Goal: Task Accomplishment & Management: Manage account settings

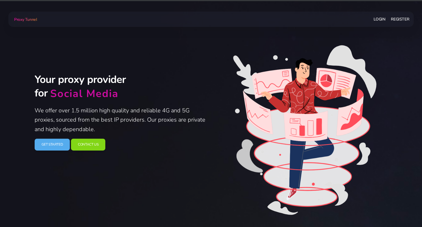
click at [377, 20] on link "Login" at bounding box center [379, 19] width 12 height 11
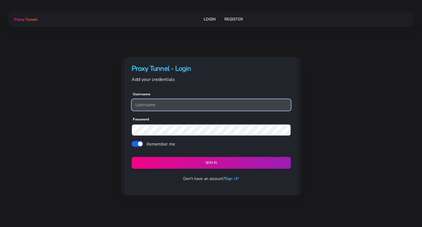
click at [182, 104] on input "text" at bounding box center [210, 105] width 159 height 12
paste input "Wizzads:FarMoreThanMe2"
drag, startPoint x: 189, startPoint y: 104, endPoint x: 152, endPoint y: 103, distance: 37.2
click at [152, 103] on input "Wizzads:FarMoreThanMe2" at bounding box center [210, 105] width 159 height 12
type input "Wizzads"
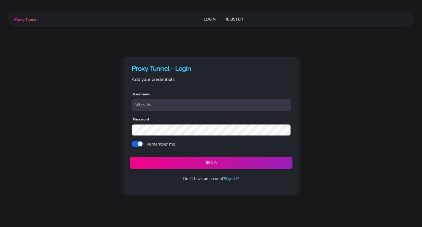
click at [170, 161] on button "Sign in" at bounding box center [211, 163] width 162 height 12
